Goal: Task Accomplishment & Management: Complete application form

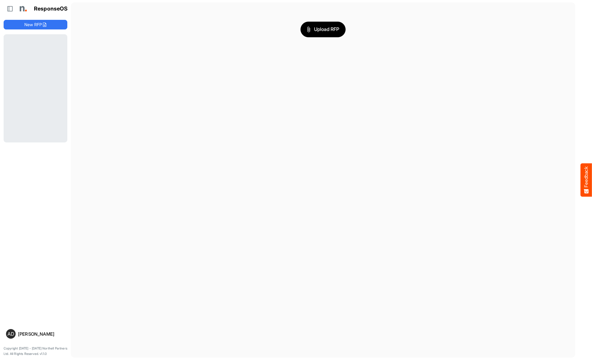
click at [232, 96] on main "Upload RFP" at bounding box center [323, 179] width 504 height 355
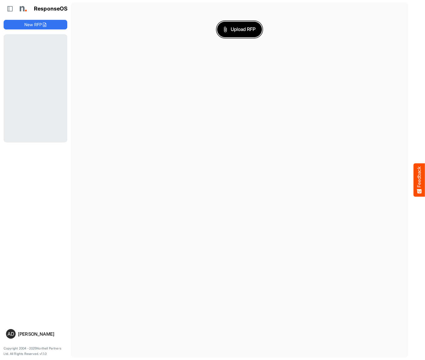
click at [240, 29] on span "Upload RFP" at bounding box center [240, 30] width 32 height 8
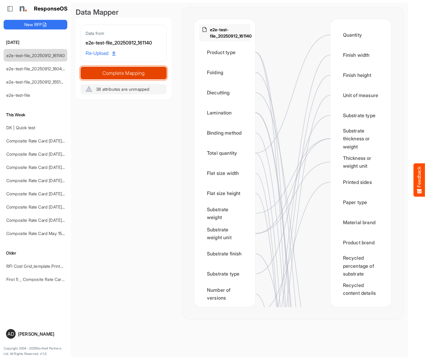
click at [124, 73] on span "Complete Mapping" at bounding box center [124, 73] width 86 height 8
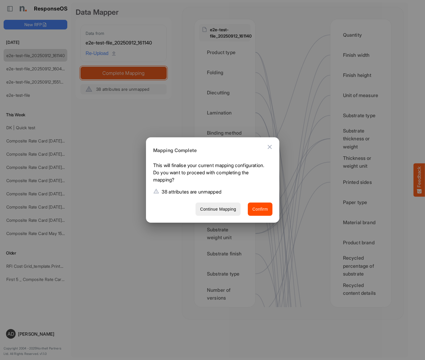
click at [260, 209] on span "Confirm" at bounding box center [261, 210] width 16 height 8
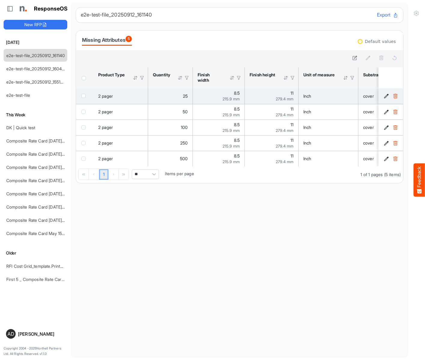
click at [387, 96] on icon "39a07df8-6a48-45c5-acd0-249bfde1b074 is template cell Column Header" at bounding box center [386, 96] width 5 height 5
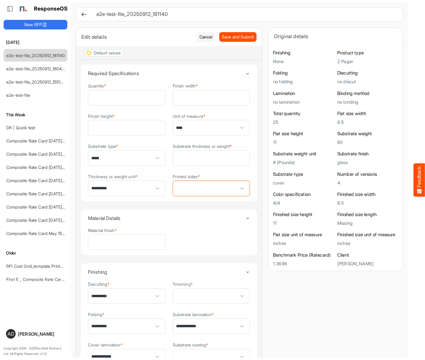
click at [211, 189] on span at bounding box center [211, 188] width 77 height 15
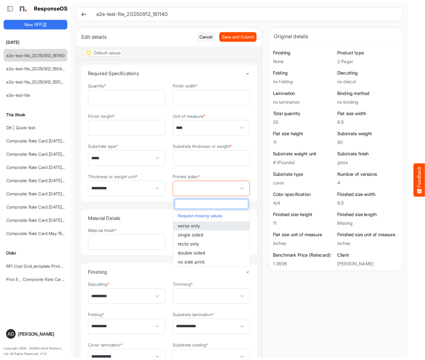
click at [211, 235] on li "single sided" at bounding box center [211, 235] width 76 height 9
type input "**********"
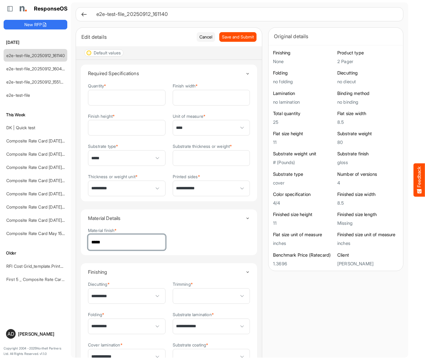
click at [211, 297] on span at bounding box center [211, 296] width 77 height 15
type input "*****"
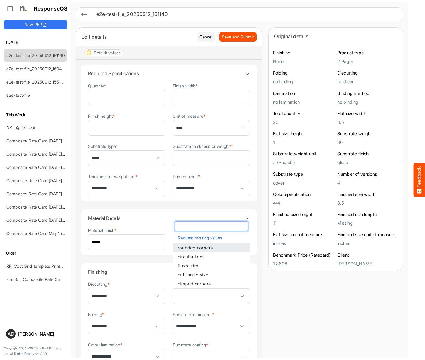
click at [211, 350] on span at bounding box center [211, 356] width 77 height 15
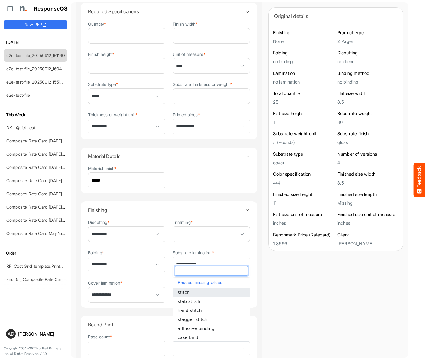
scroll to position [247, 0]
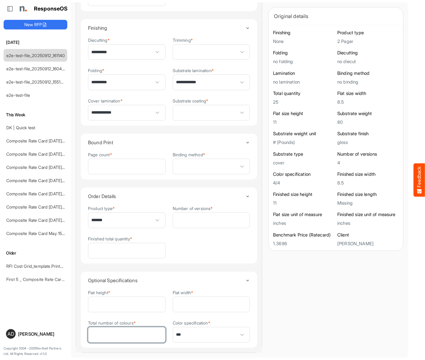
type input "*"
